Goal: Transaction & Acquisition: Download file/media

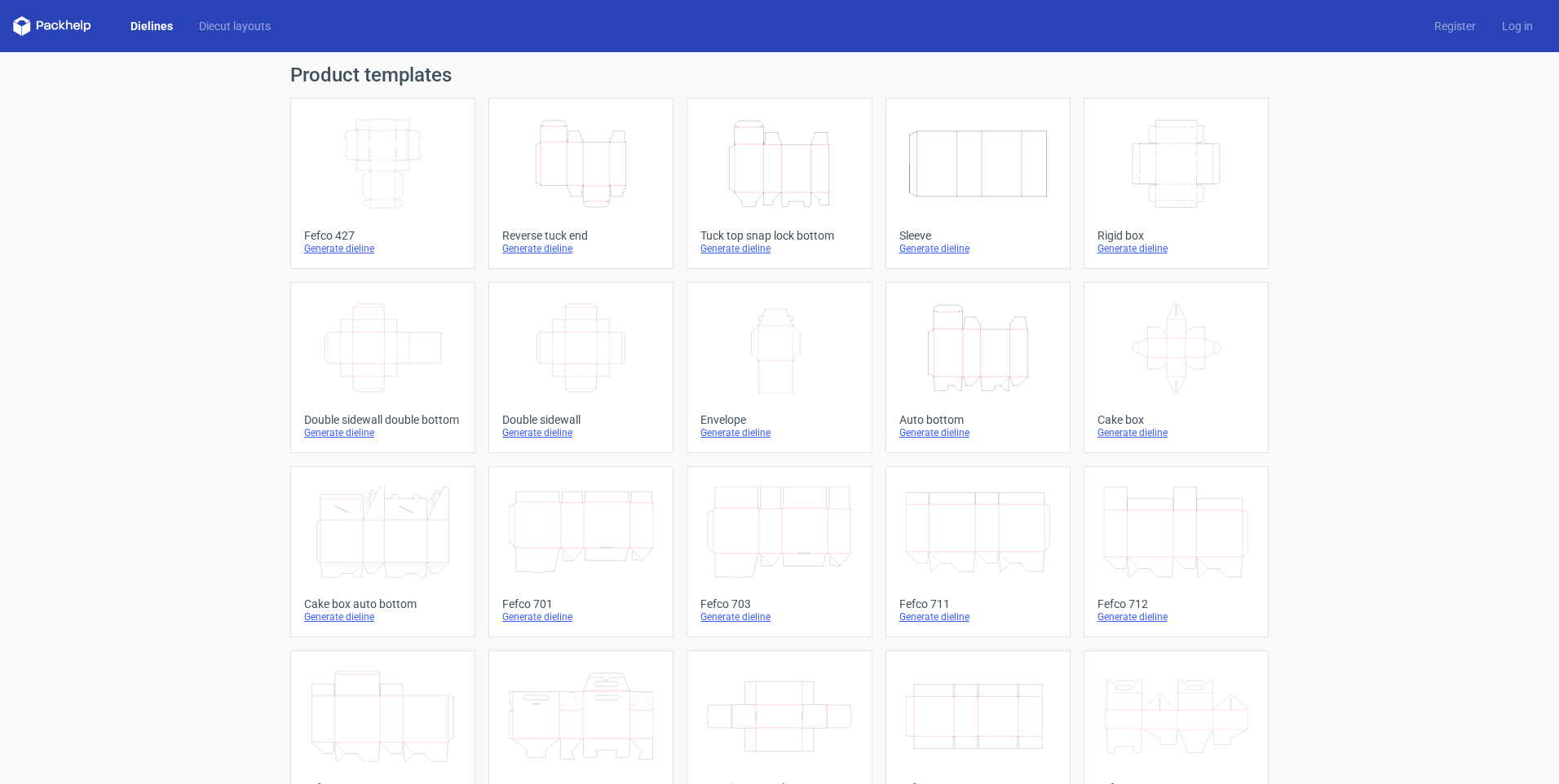
scroll to position [163, 0]
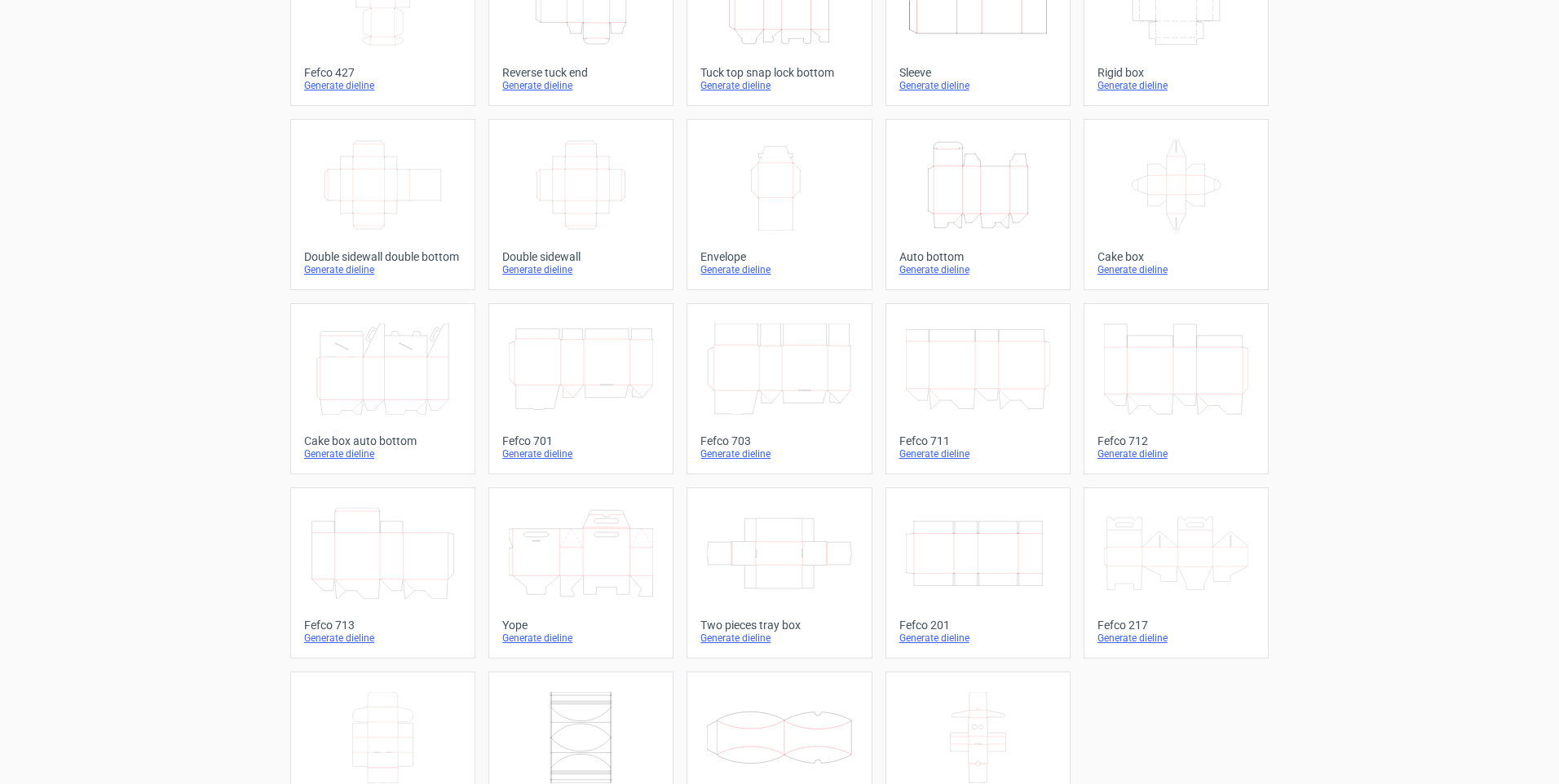
click at [408, 553] on icon at bounding box center [383, 554] width 144 height 91
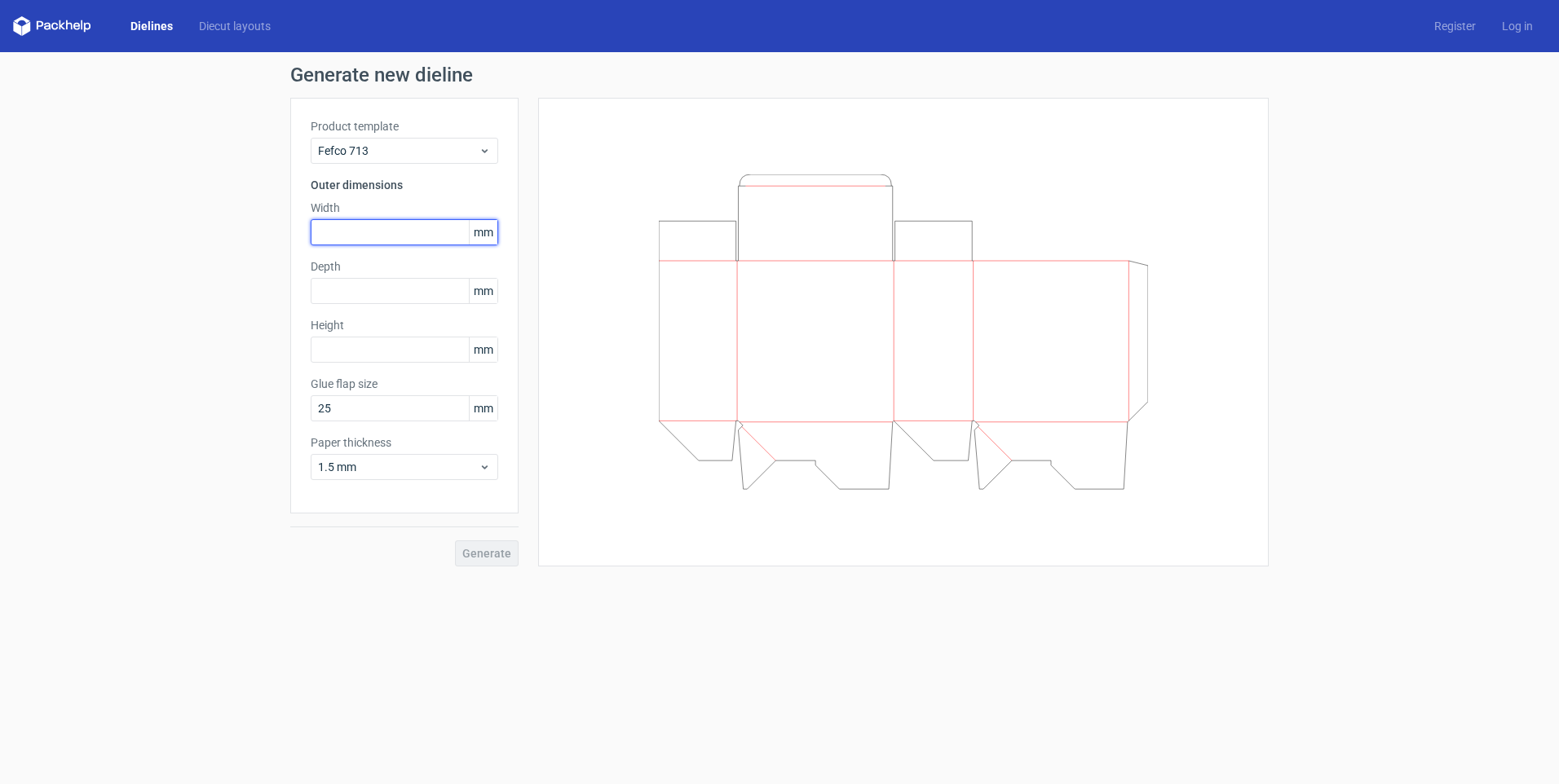
click at [411, 231] on input "text" at bounding box center [405, 232] width 187 height 26
type input "100"
click at [387, 287] on input "text" at bounding box center [405, 291] width 187 height 26
type input "100"
click at [375, 346] on input "text" at bounding box center [405, 349] width 187 height 26
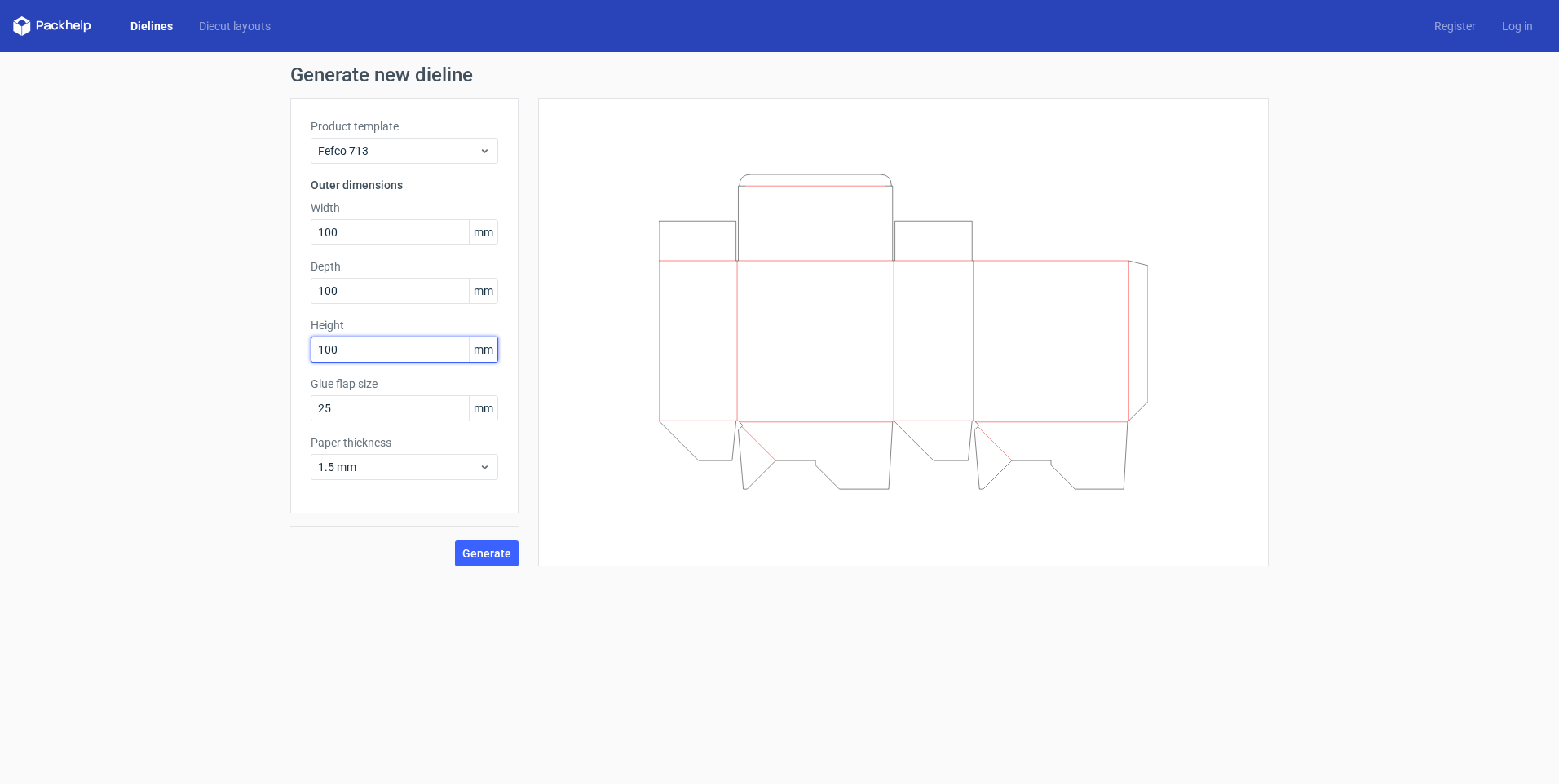
type input "100"
click at [627, 389] on div at bounding box center [903, 332] width 690 height 428
click at [487, 557] on span "Generate" at bounding box center [486, 553] width 49 height 11
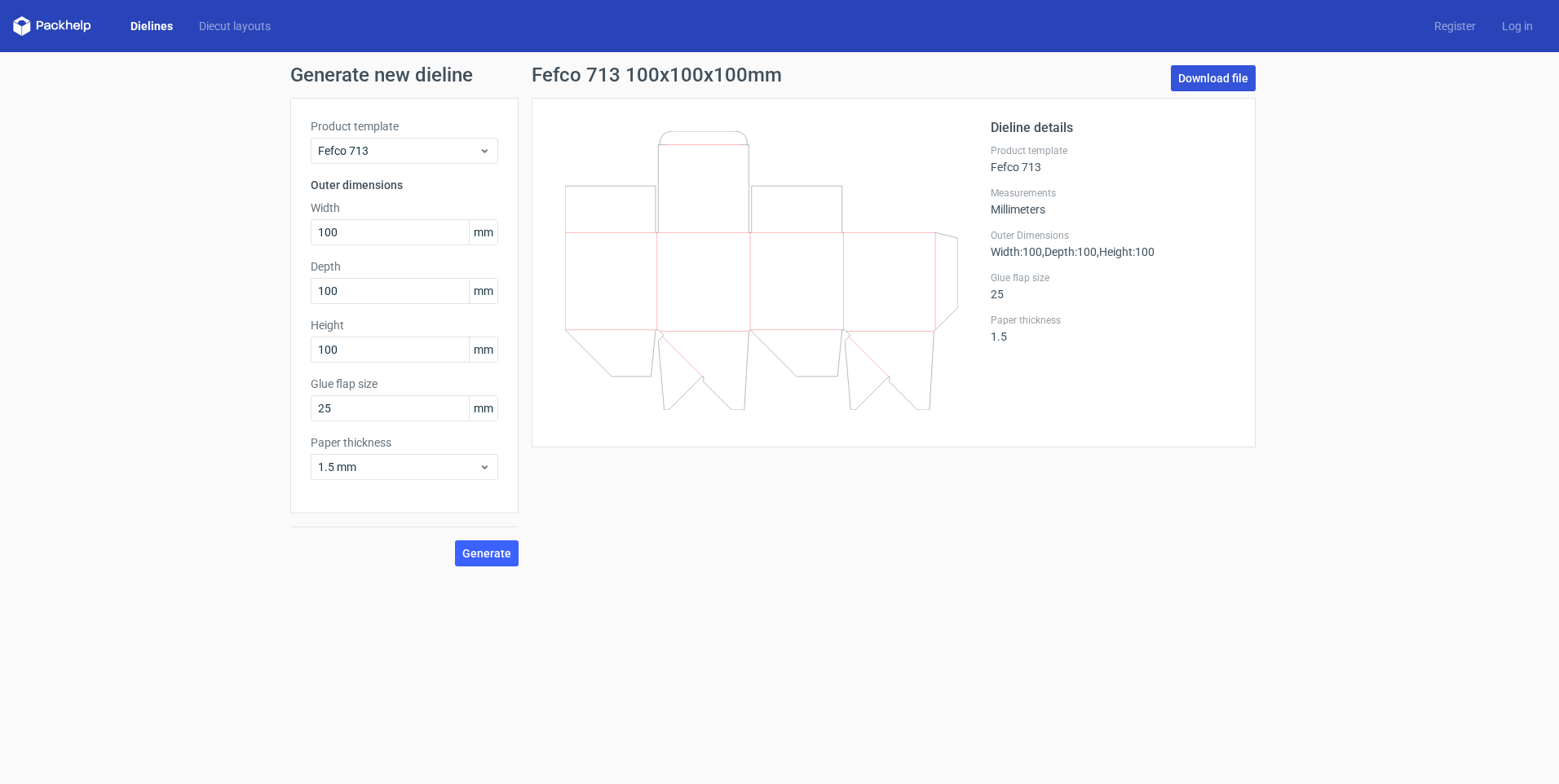
click at [1215, 74] on link "Download file" at bounding box center [1214, 78] width 85 height 26
